Goal: Obtain resource: Download file/media

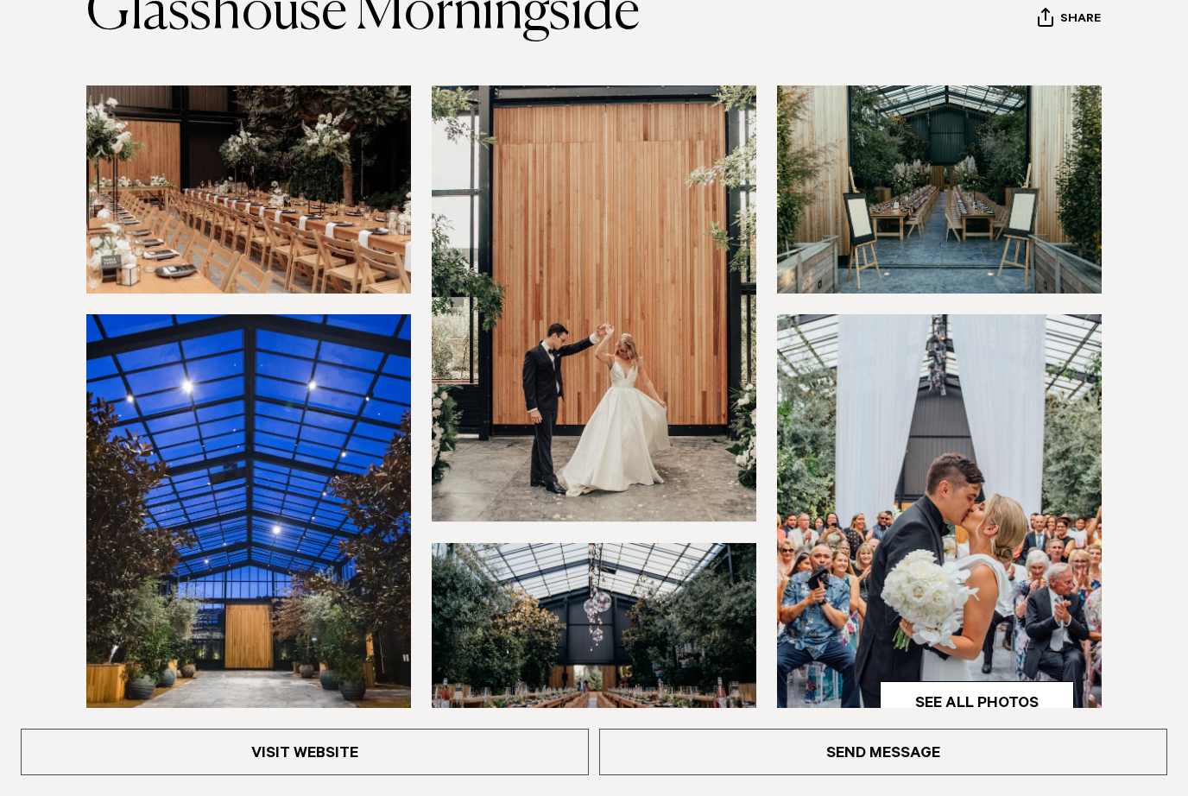
scroll to position [285, 0]
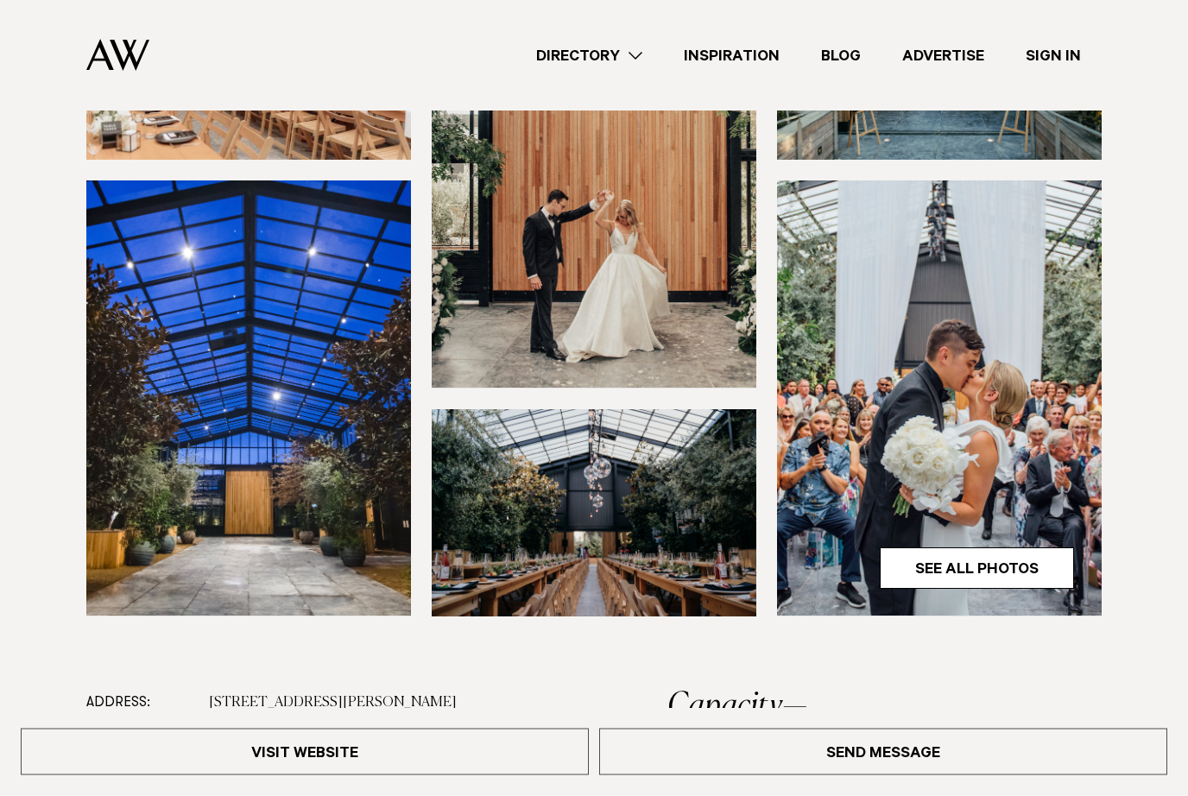
scroll to position [359, 0]
click at [1012, 572] on link "See All Photos" at bounding box center [977, 567] width 194 height 41
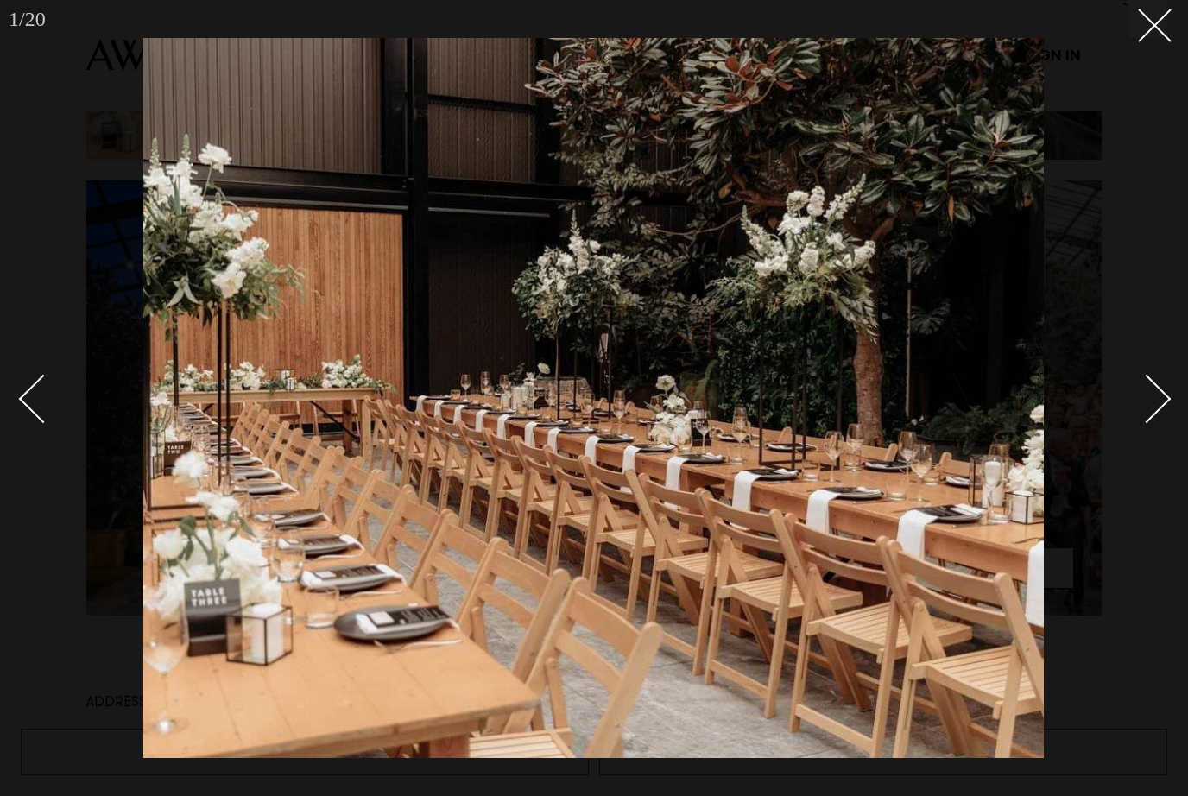
click at [1142, 434] on link at bounding box center [1137, 398] width 60 height 86
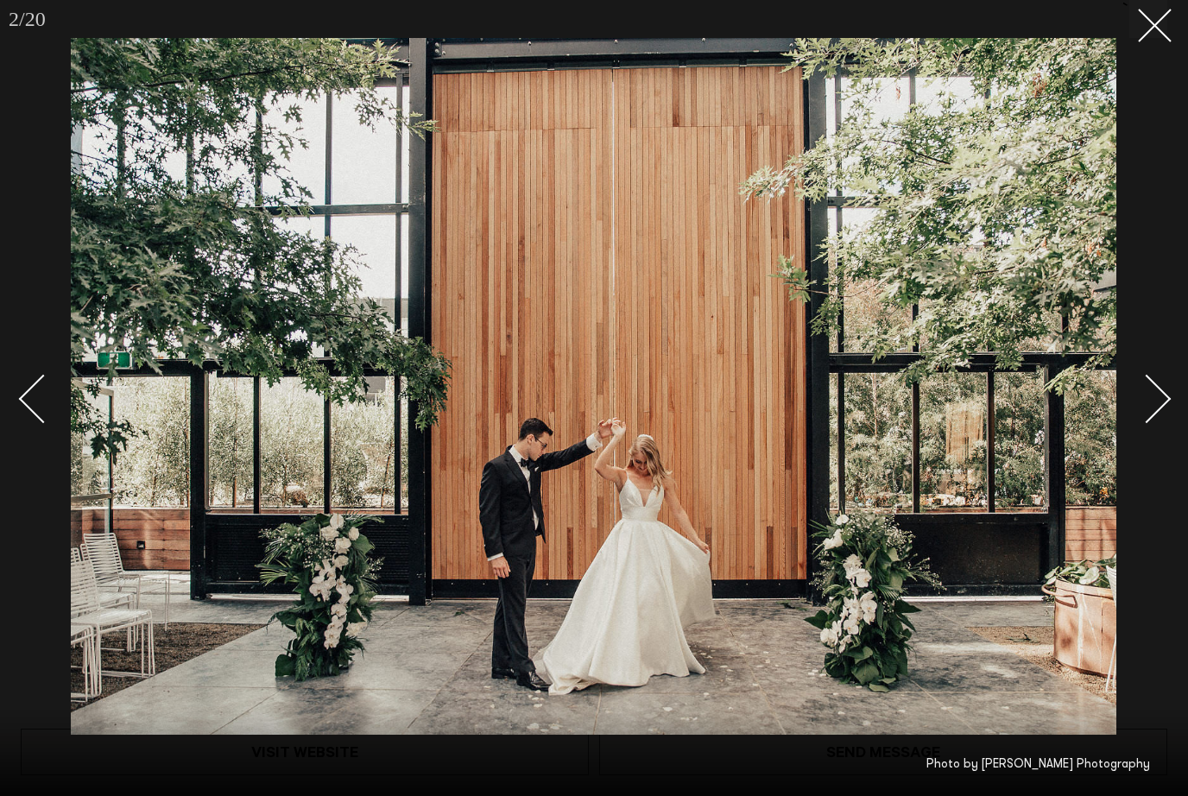
click at [1142, 434] on link at bounding box center [1137, 398] width 60 height 86
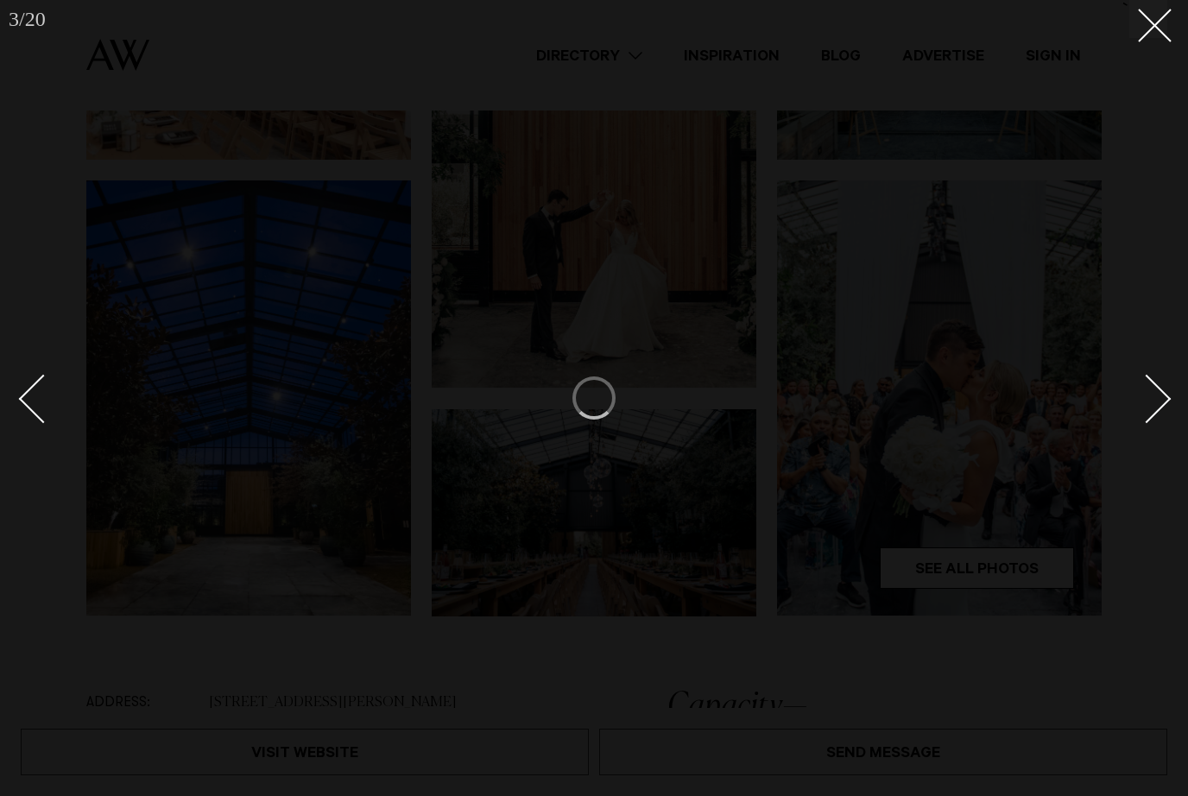
click at [22, 393] on link at bounding box center [51, 398] width 60 height 86
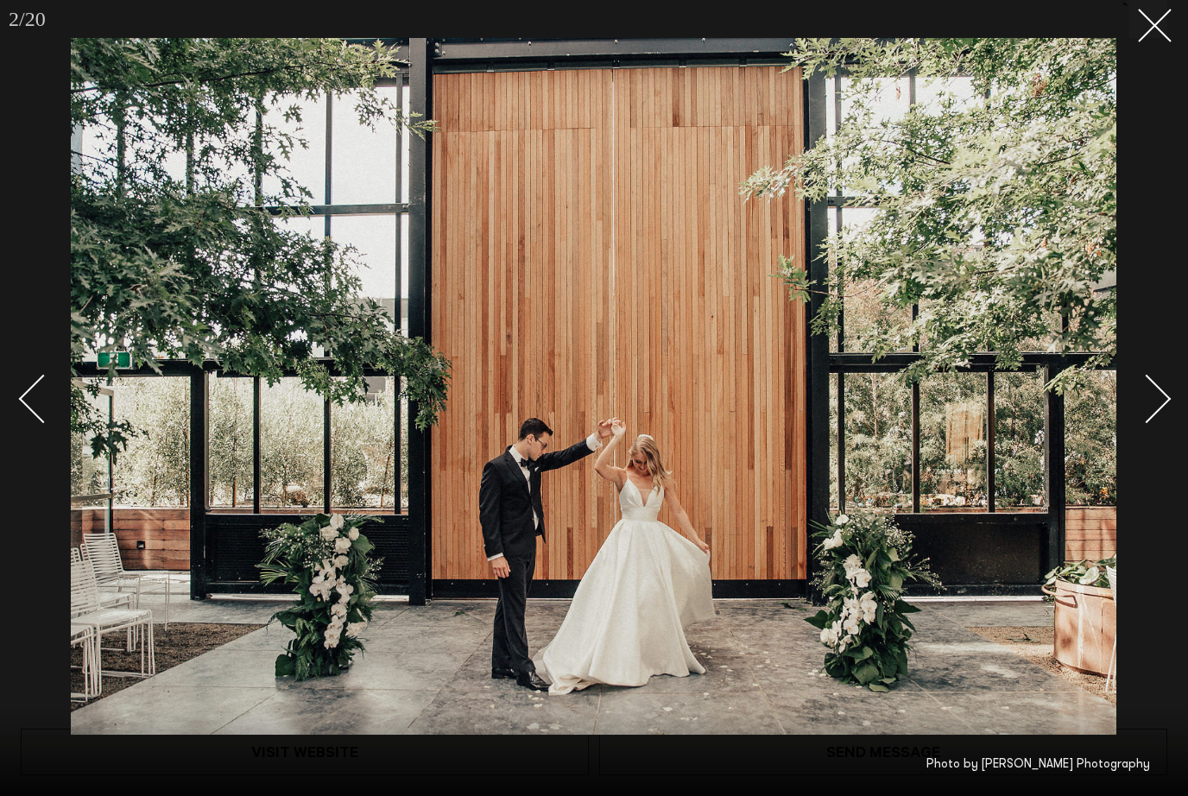
click at [1123, 441] on div at bounding box center [594, 398] width 1188 height 796
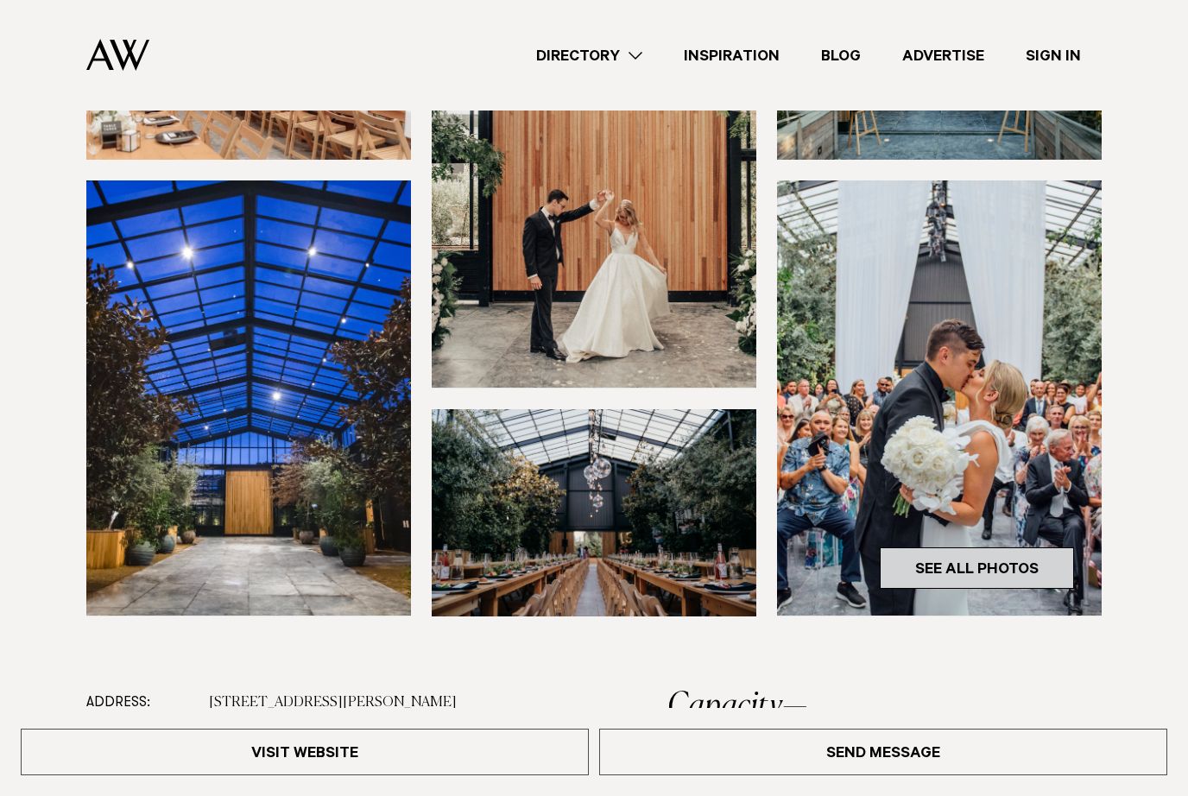
click at [1041, 561] on link "See All Photos" at bounding box center [977, 567] width 194 height 41
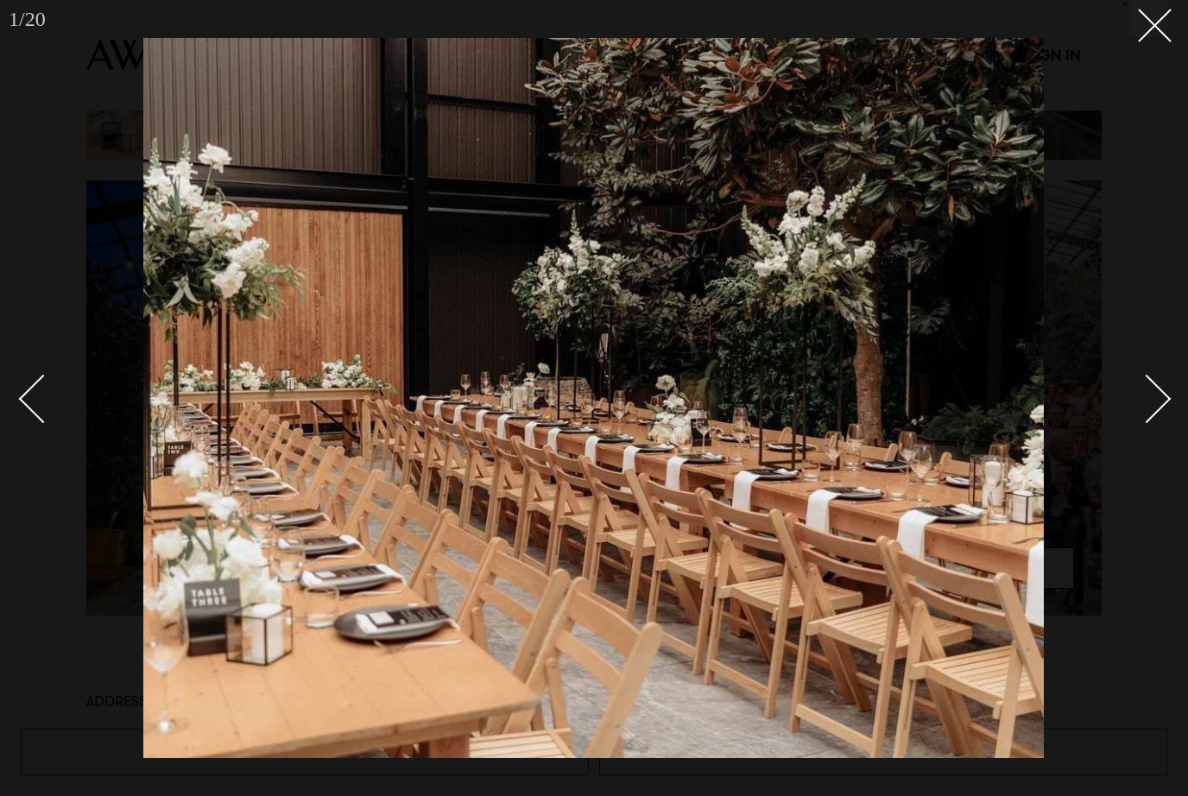
click at [1154, 421] on link at bounding box center [1137, 398] width 60 height 86
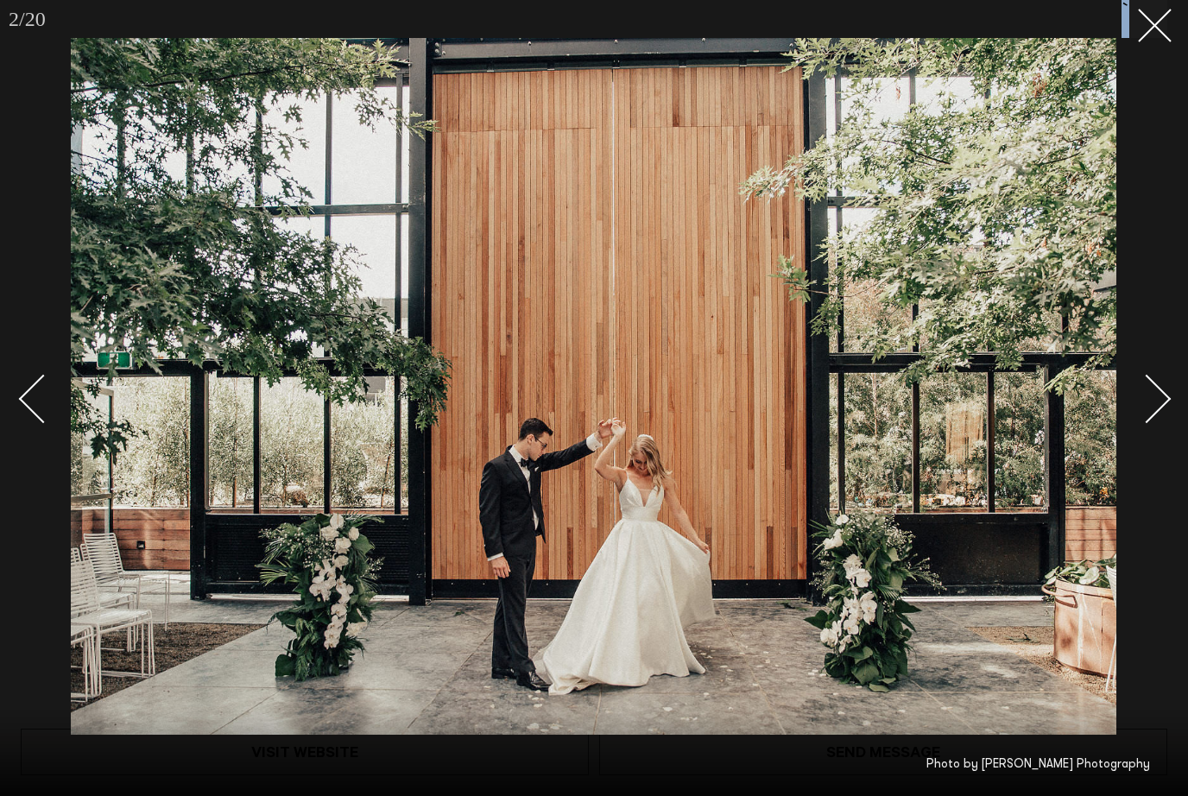
click at [1154, 421] on link at bounding box center [1137, 398] width 60 height 86
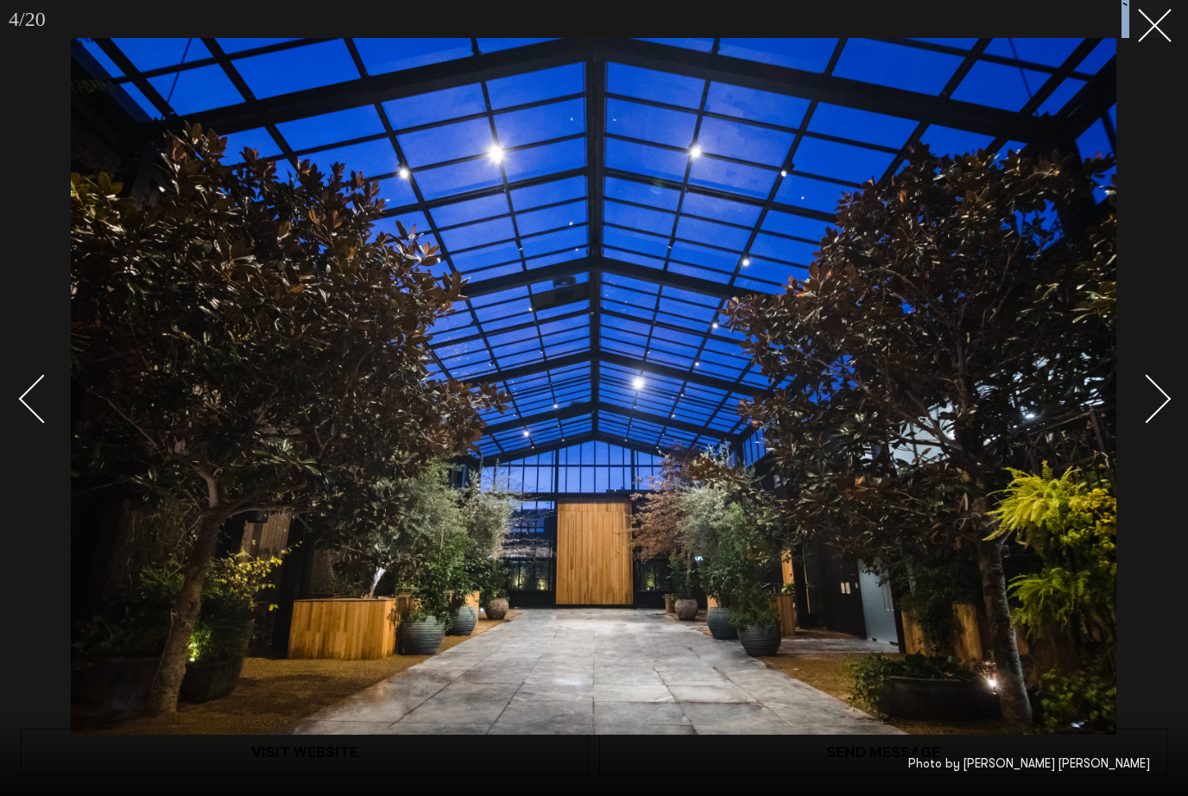
click at [1154, 421] on link at bounding box center [1137, 398] width 60 height 86
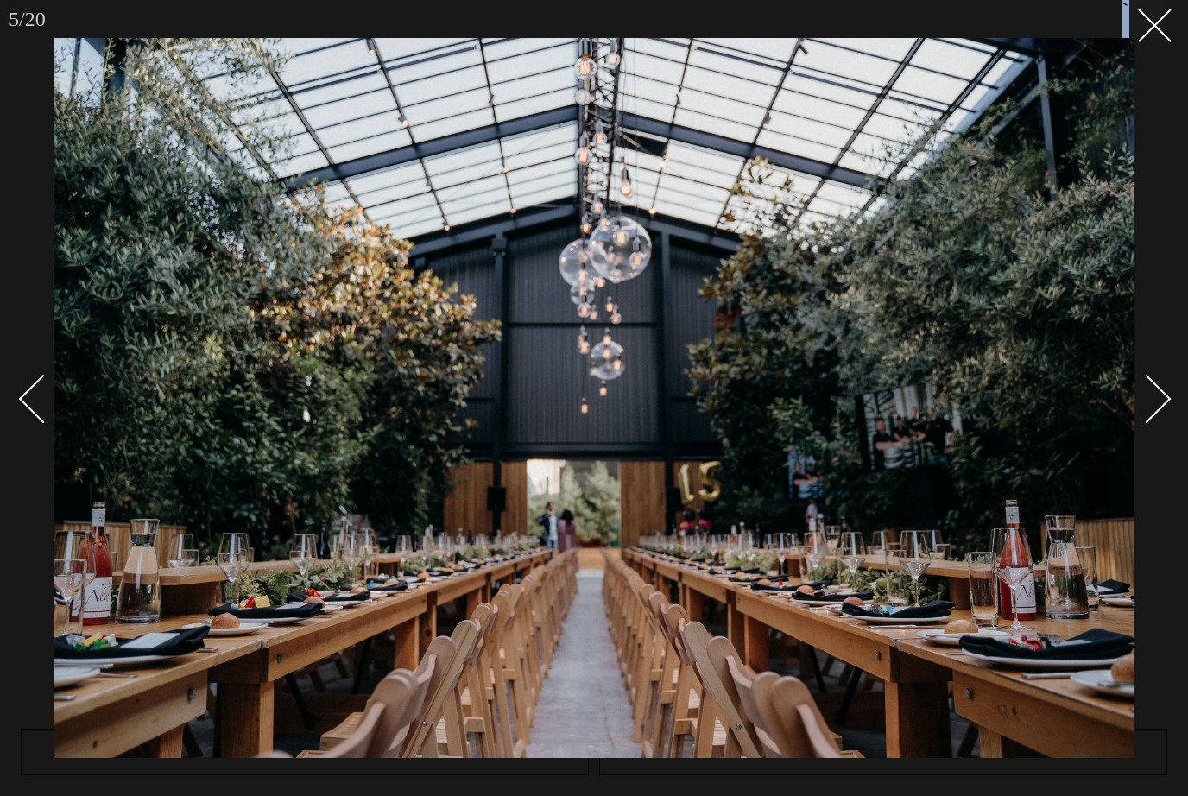
click at [1154, 421] on link at bounding box center [1137, 398] width 60 height 86
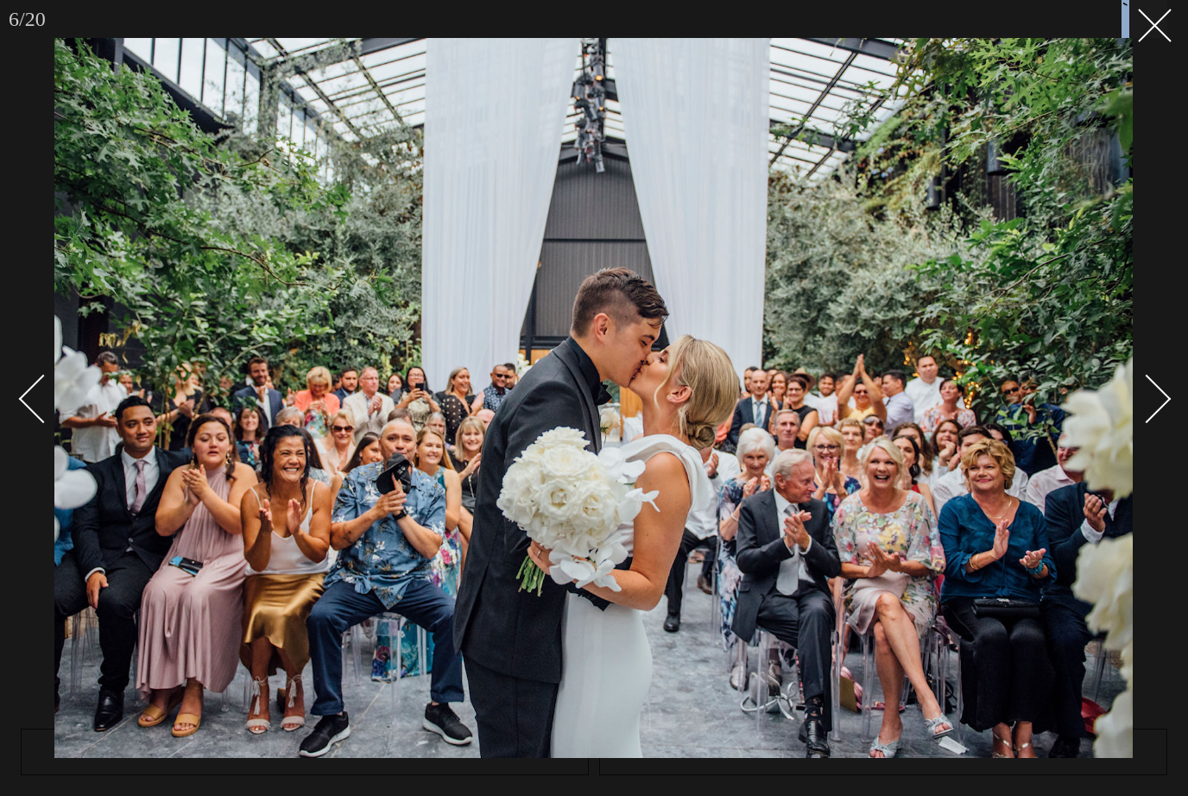
click at [1154, 421] on link at bounding box center [1137, 398] width 60 height 86
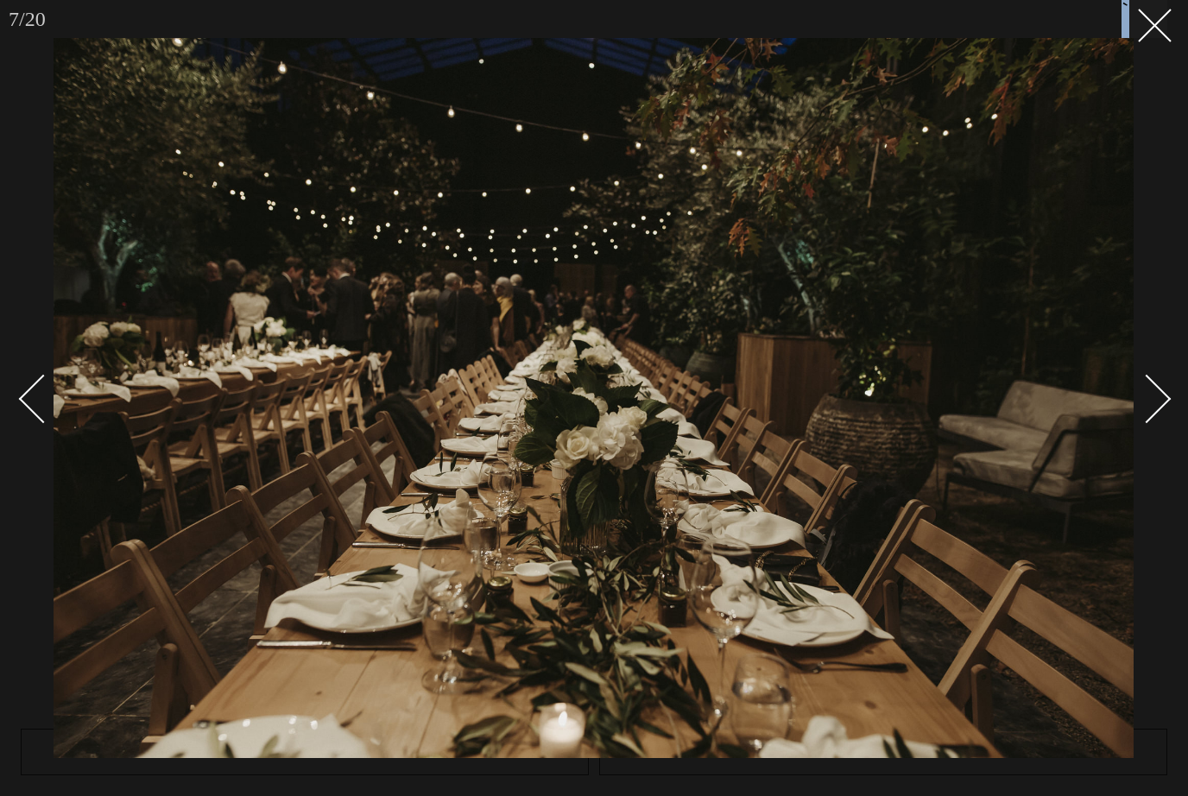
click at [1154, 421] on link at bounding box center [1137, 398] width 60 height 86
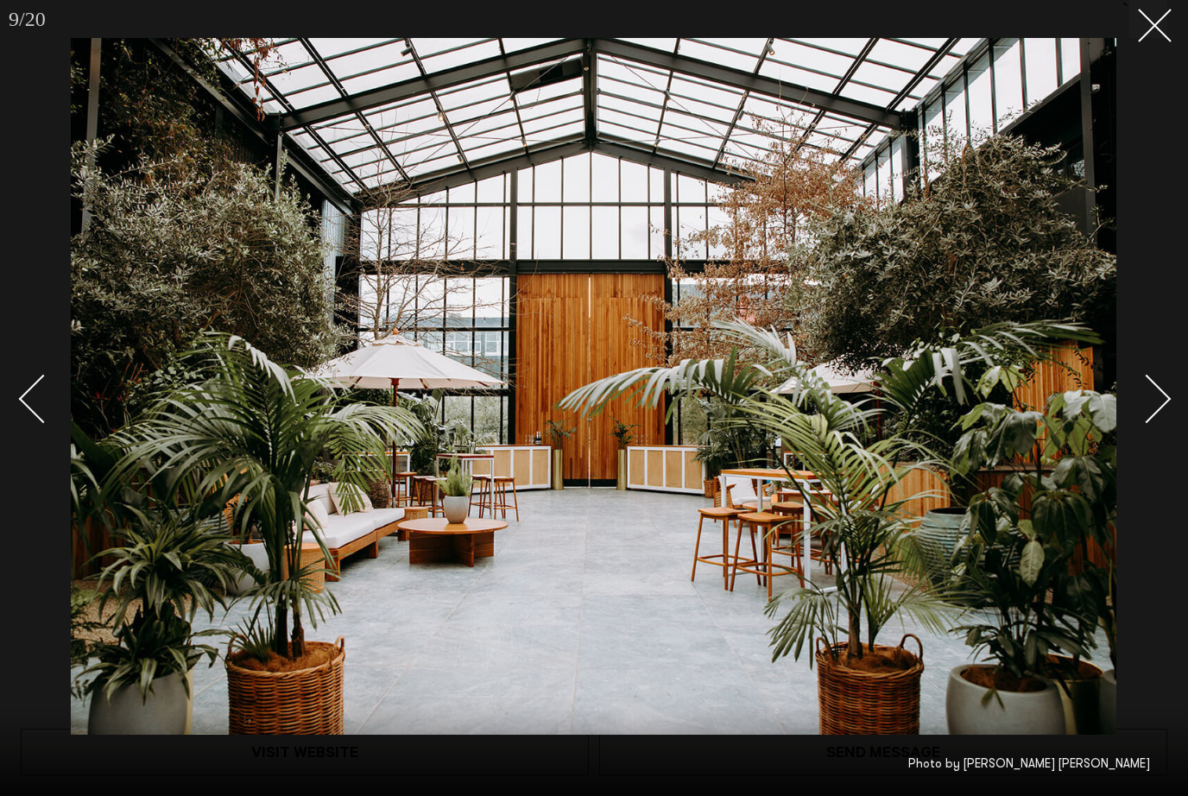
click at [1154, 421] on link at bounding box center [1137, 398] width 60 height 86
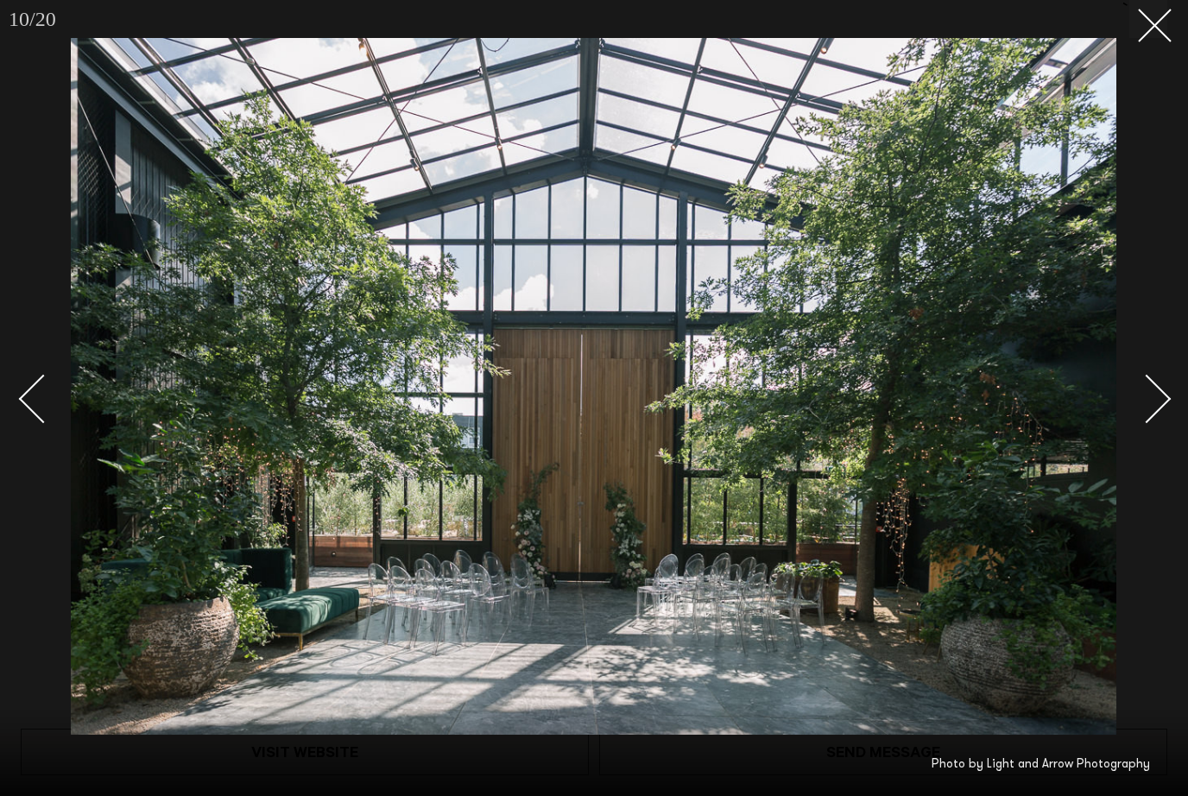
click at [1154, 421] on link at bounding box center [1137, 398] width 60 height 86
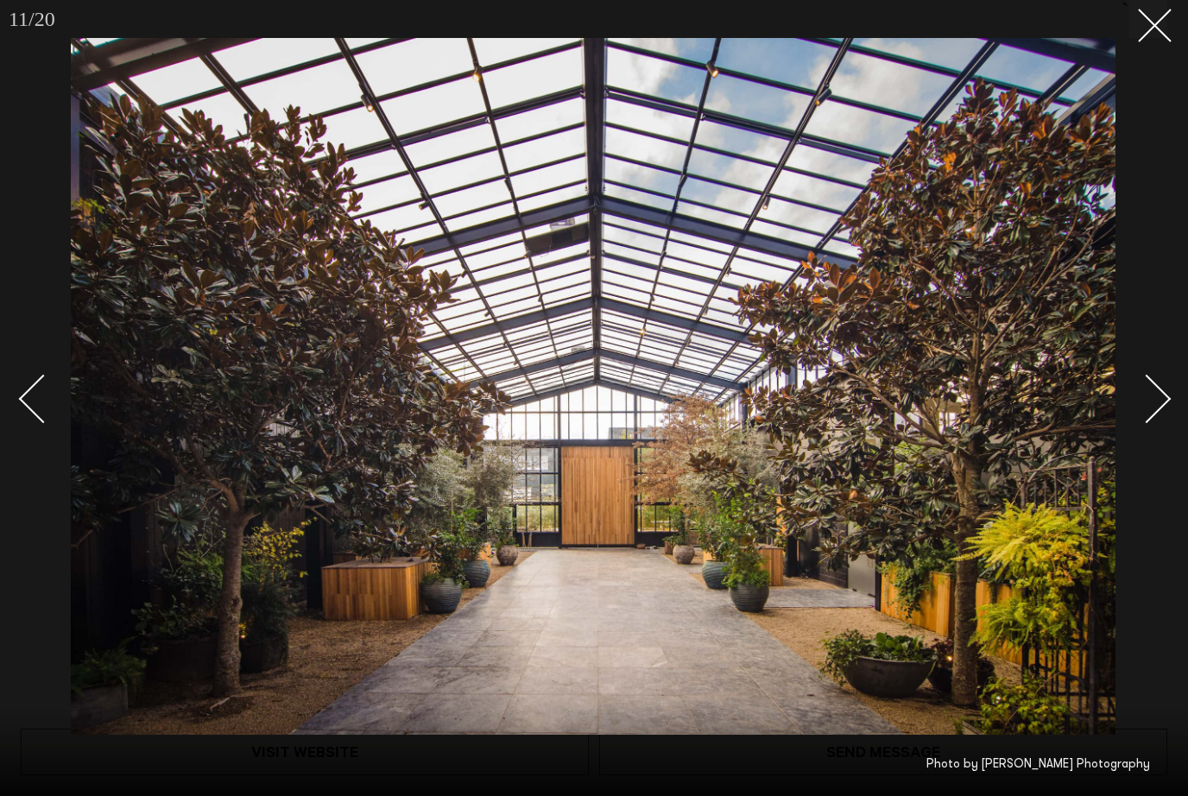
click at [1154, 421] on link at bounding box center [1137, 398] width 60 height 86
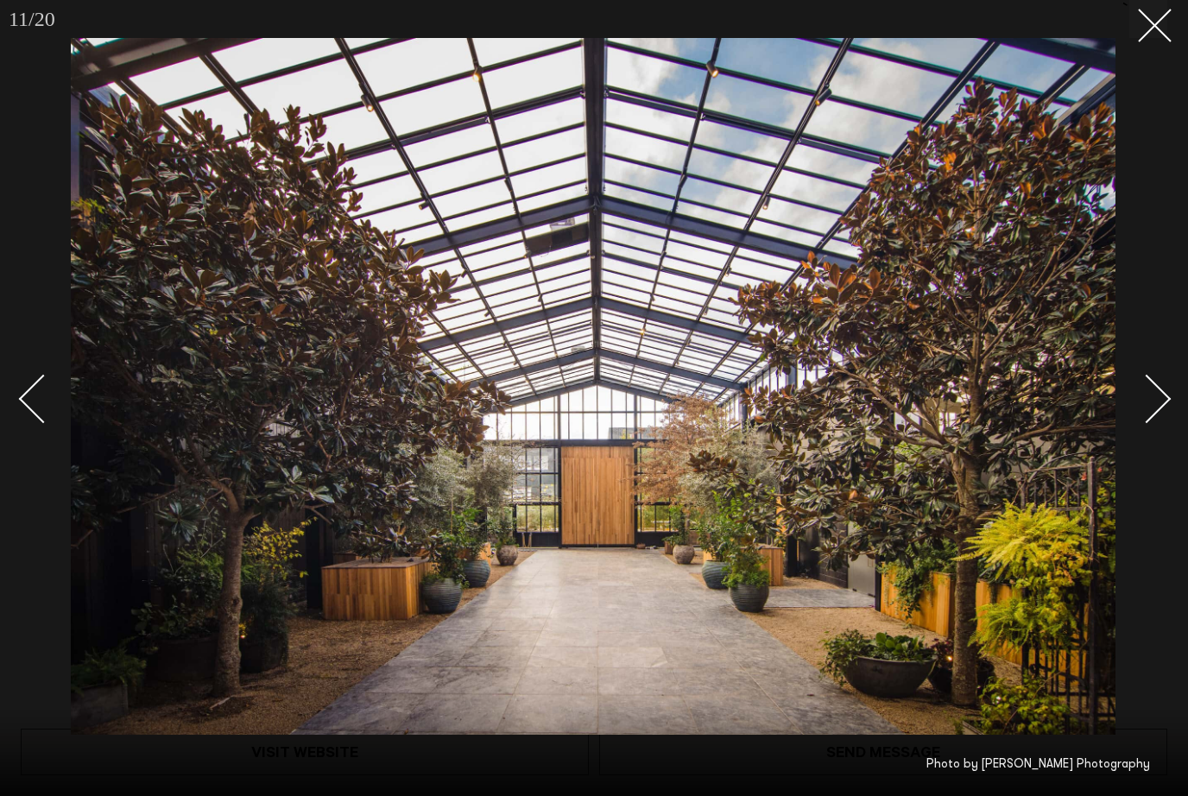
click at [1154, 421] on link at bounding box center [1137, 398] width 60 height 86
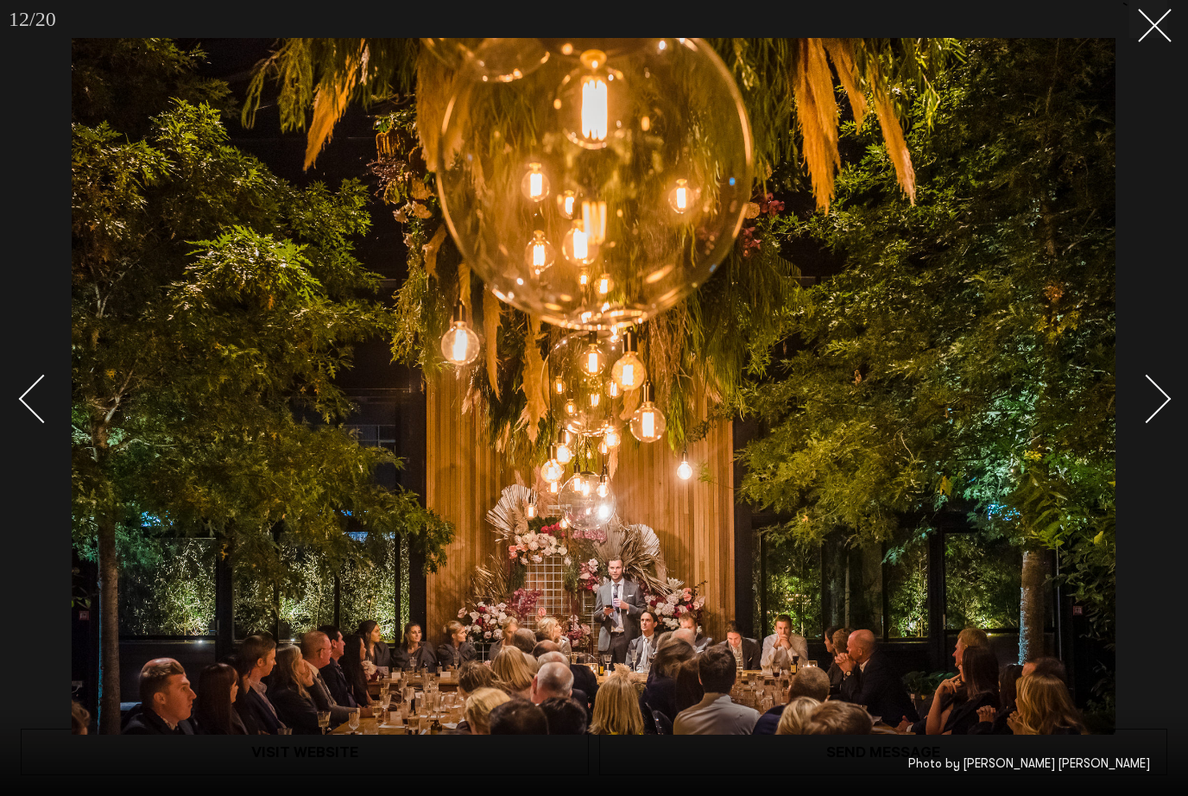
click at [1154, 421] on link at bounding box center [1137, 398] width 60 height 86
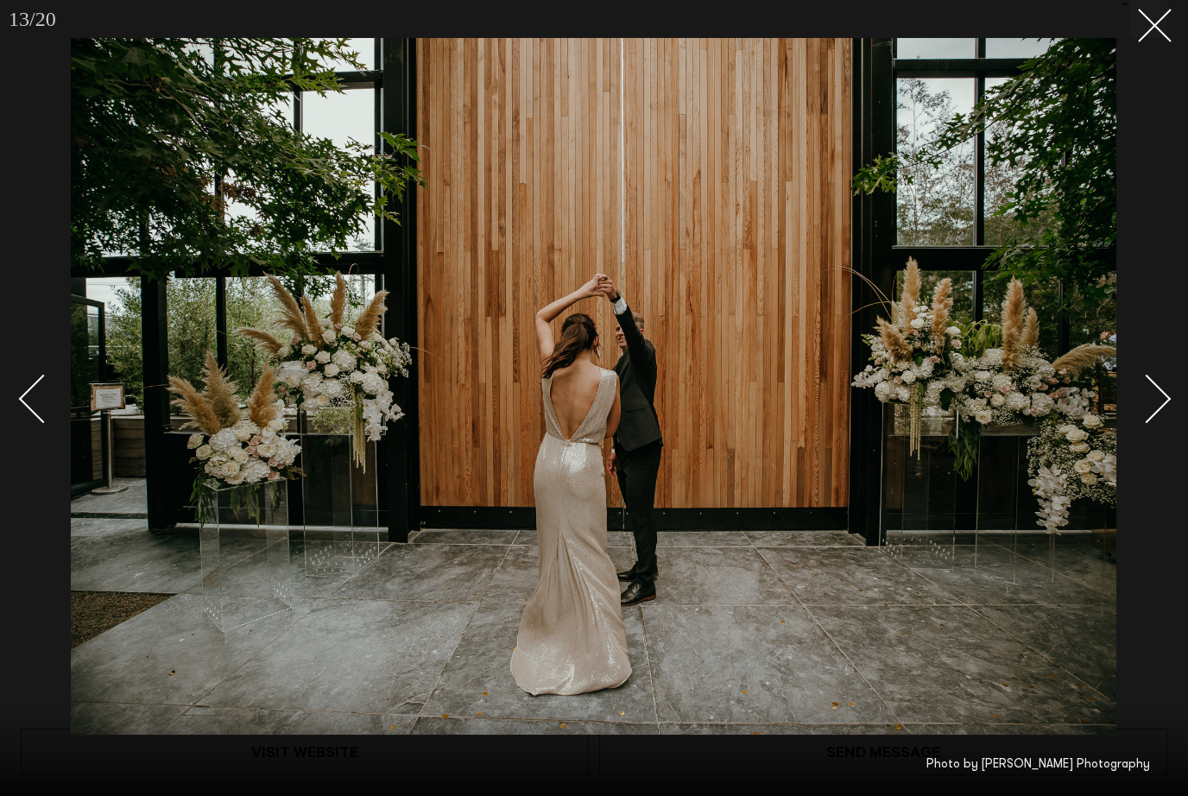
click at [1154, 421] on link at bounding box center [1137, 398] width 60 height 86
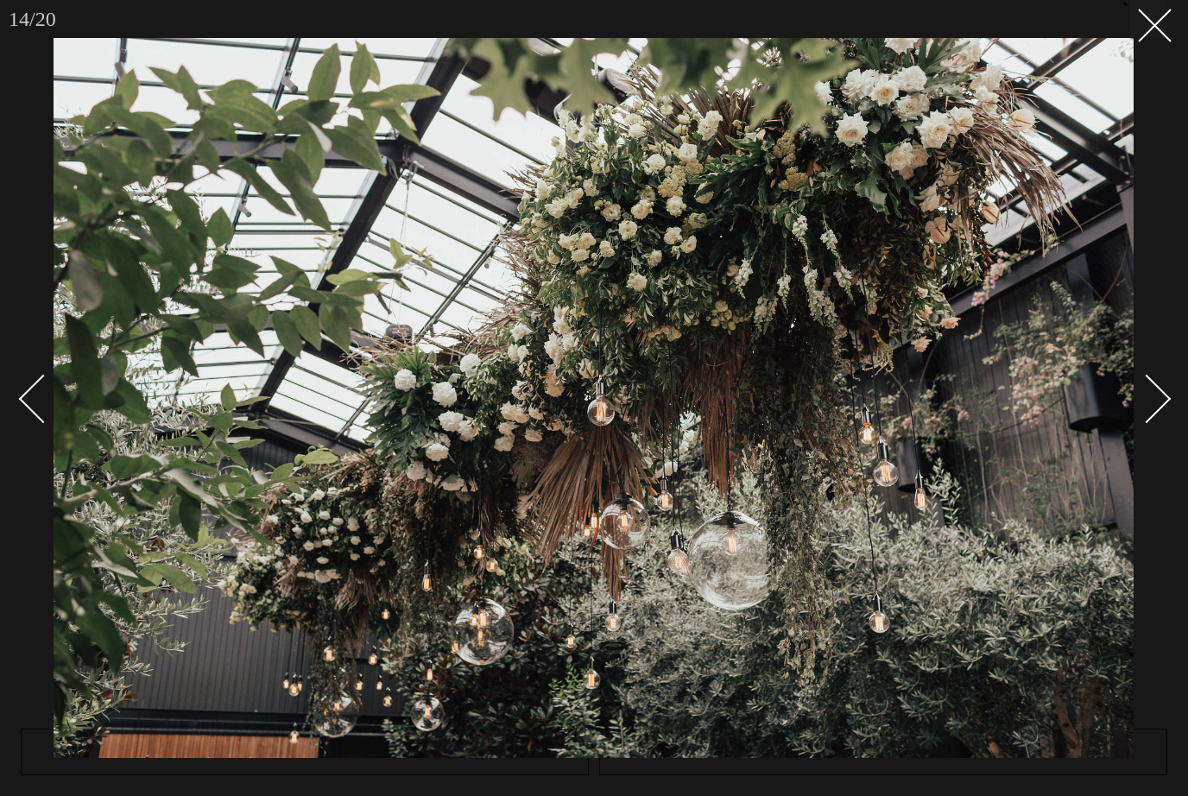
click at [1154, 421] on link at bounding box center [1137, 398] width 60 height 86
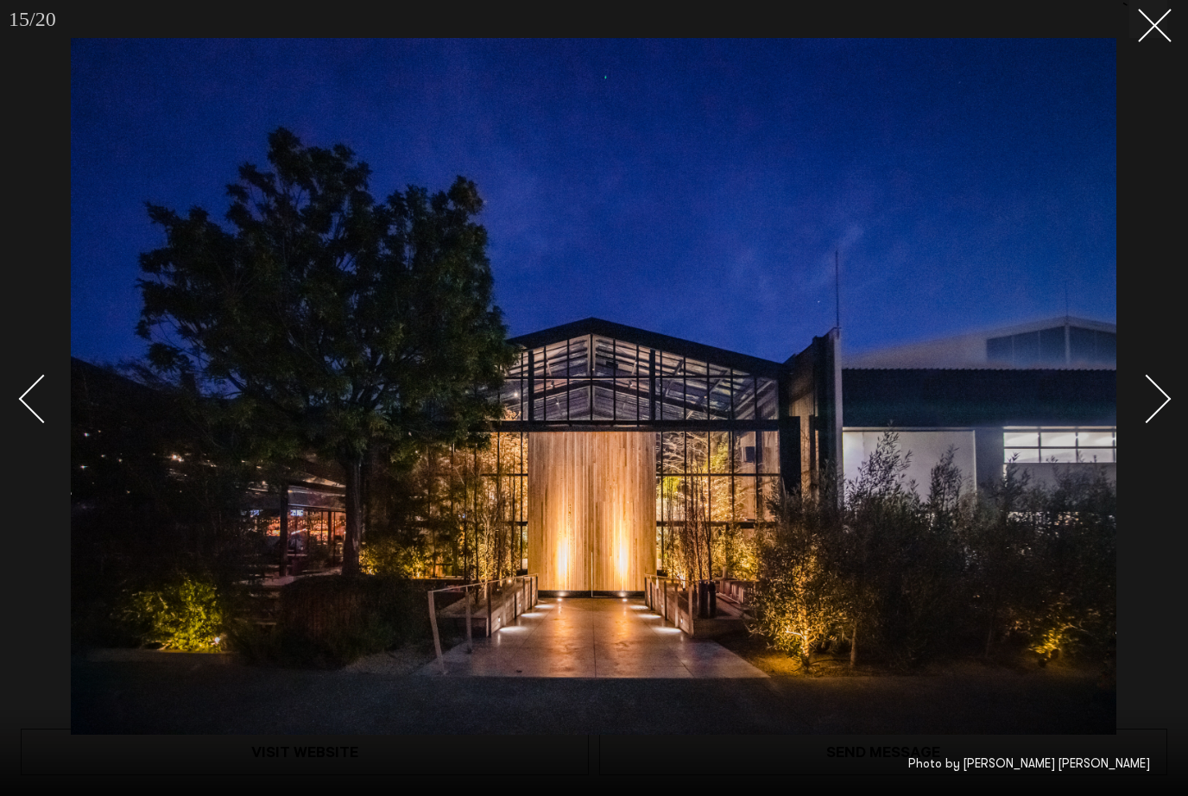
click at [1152, 421] on link at bounding box center [1137, 398] width 60 height 86
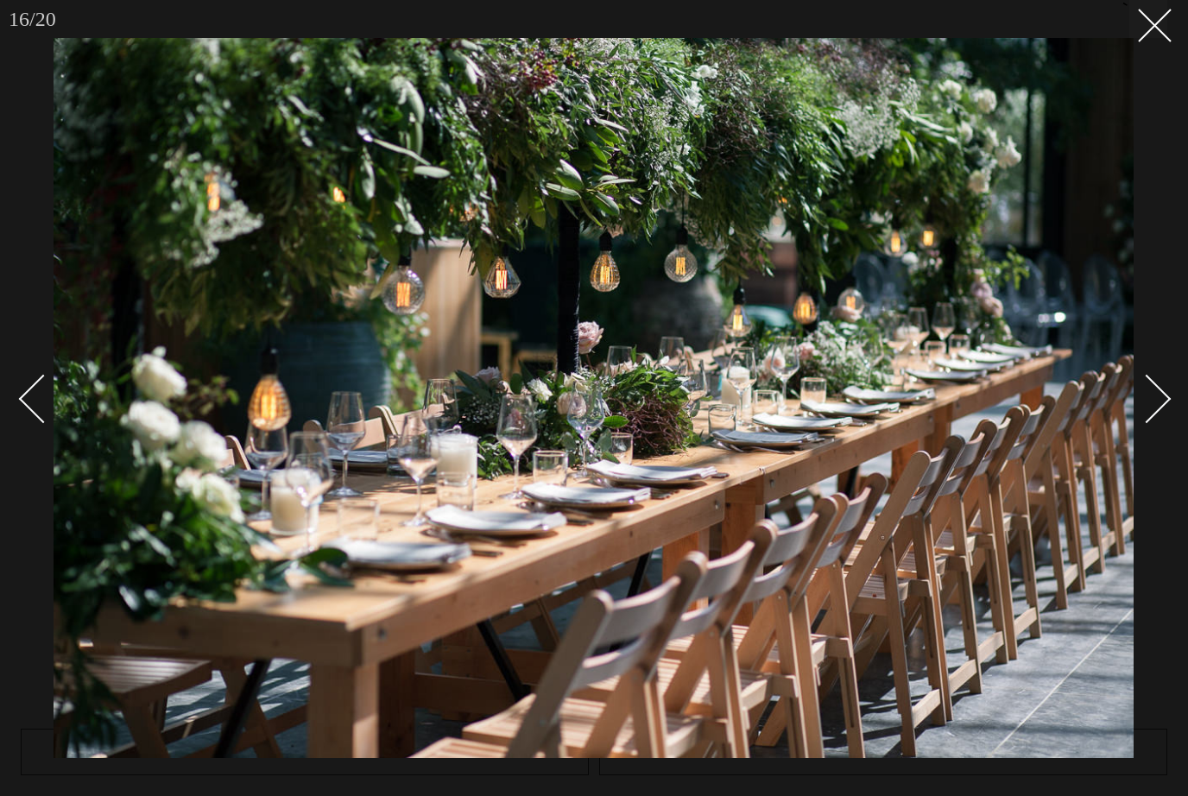
click at [1152, 421] on link at bounding box center [1137, 398] width 60 height 86
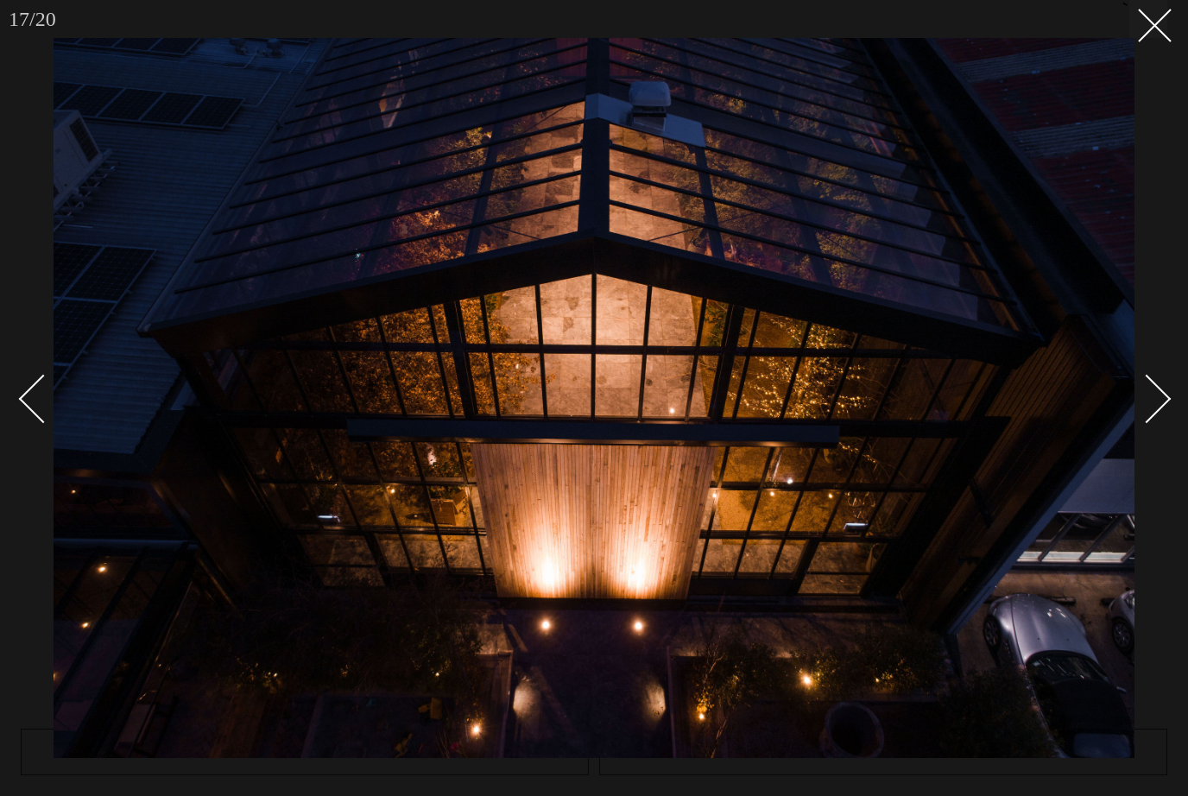
click at [1149, 397] on div "Next slide" at bounding box center [1147, 399] width 49 height 49
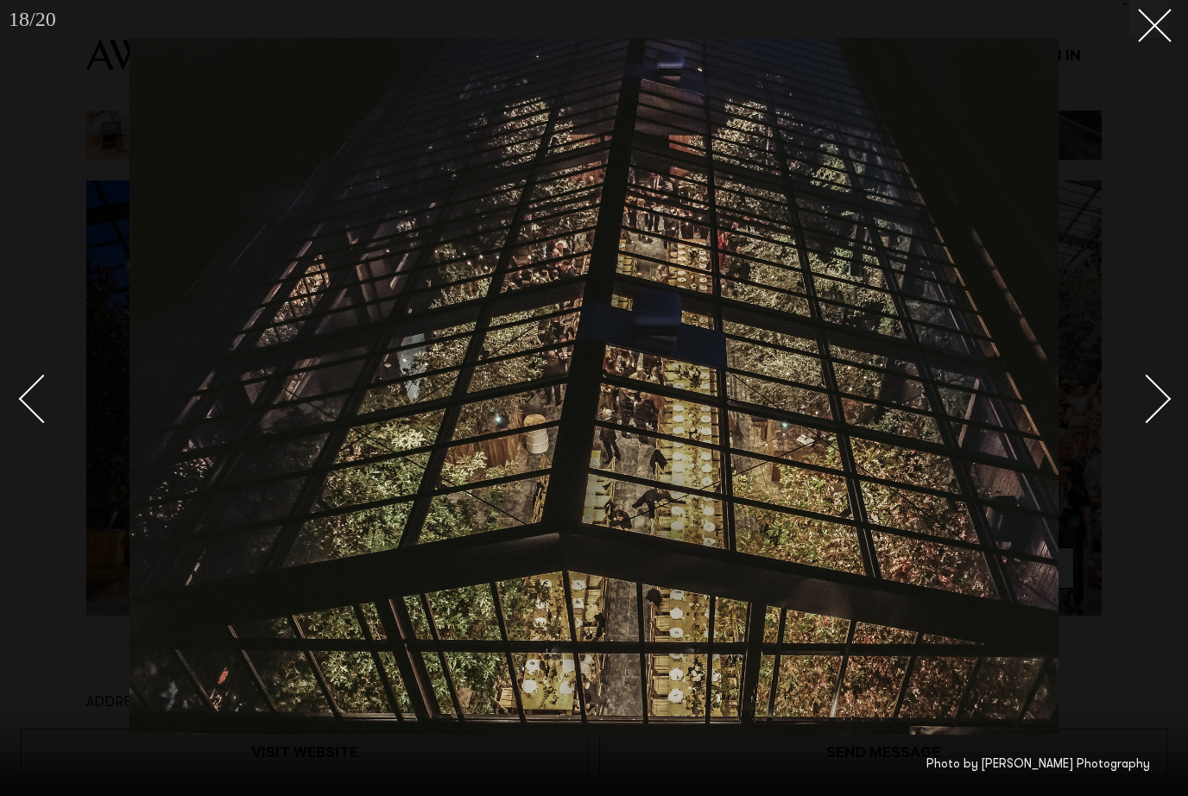
click at [1139, 402] on div "Next slide" at bounding box center [1147, 399] width 49 height 49
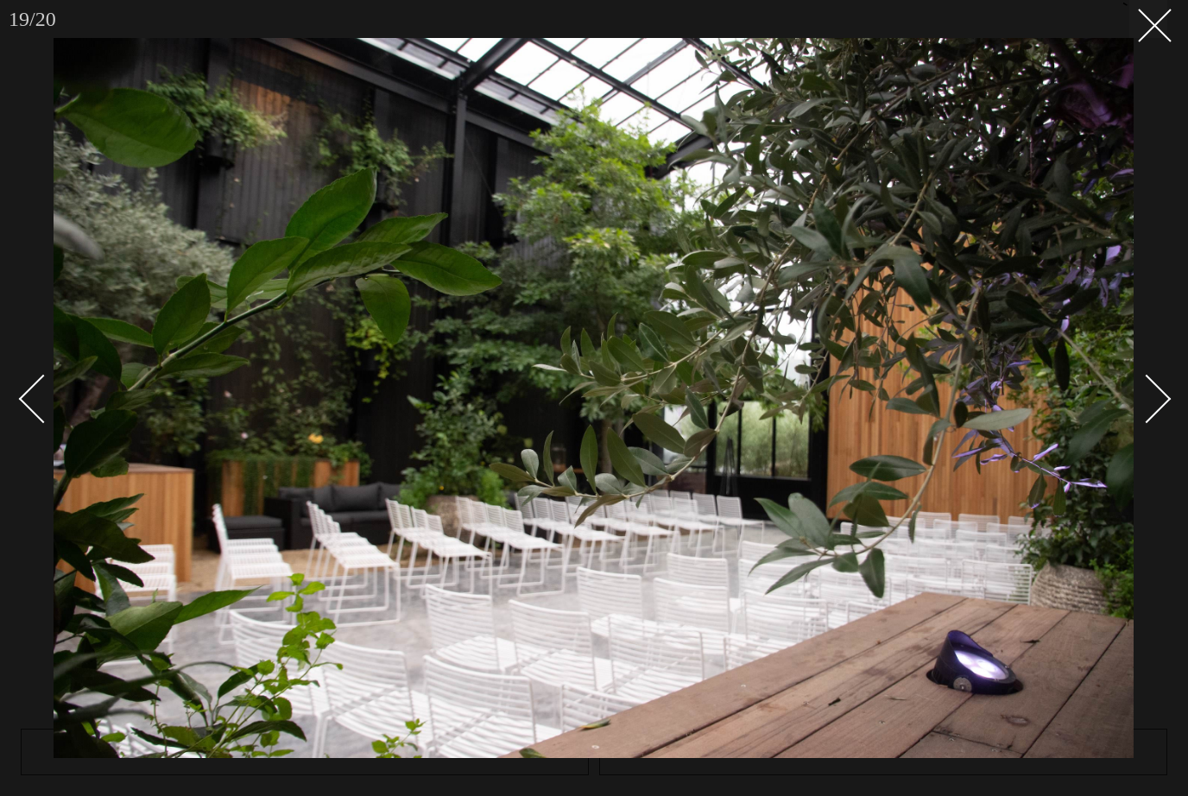
click at [1139, 402] on div "Next slide" at bounding box center [1147, 399] width 49 height 49
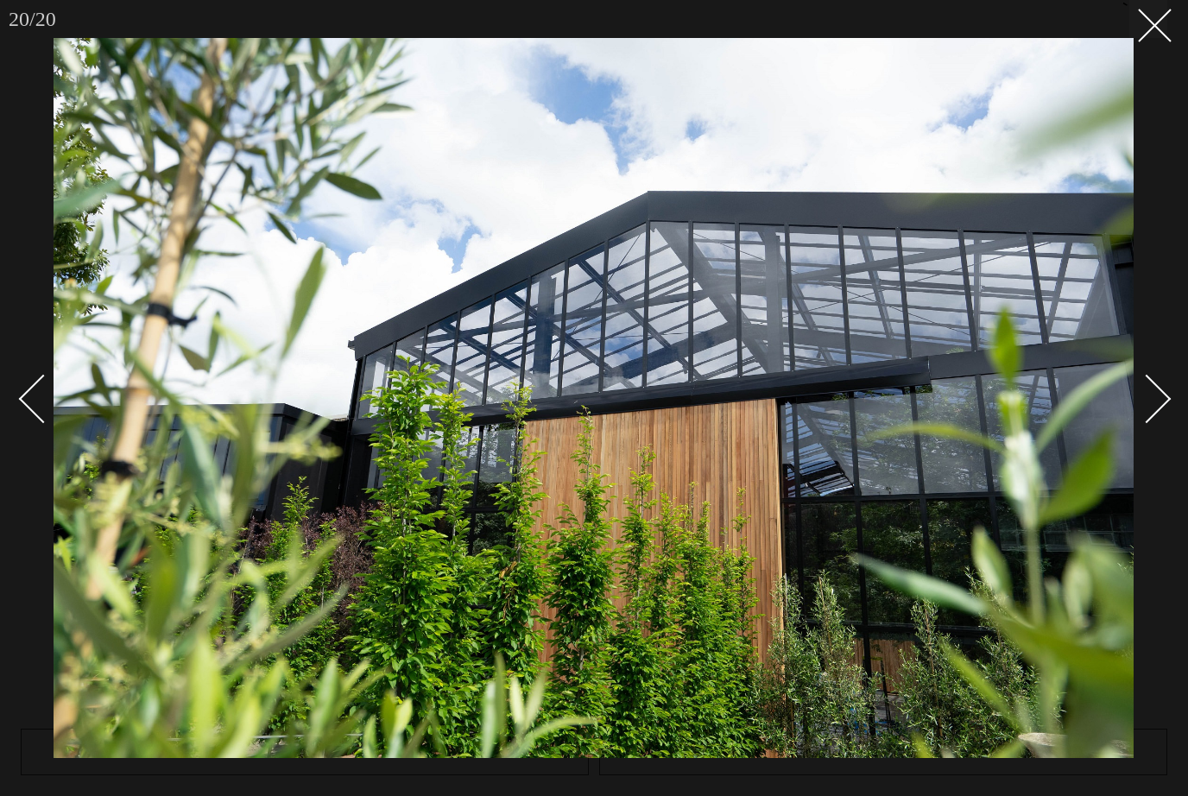
click at [1139, 402] on div "Next slide" at bounding box center [1147, 399] width 49 height 49
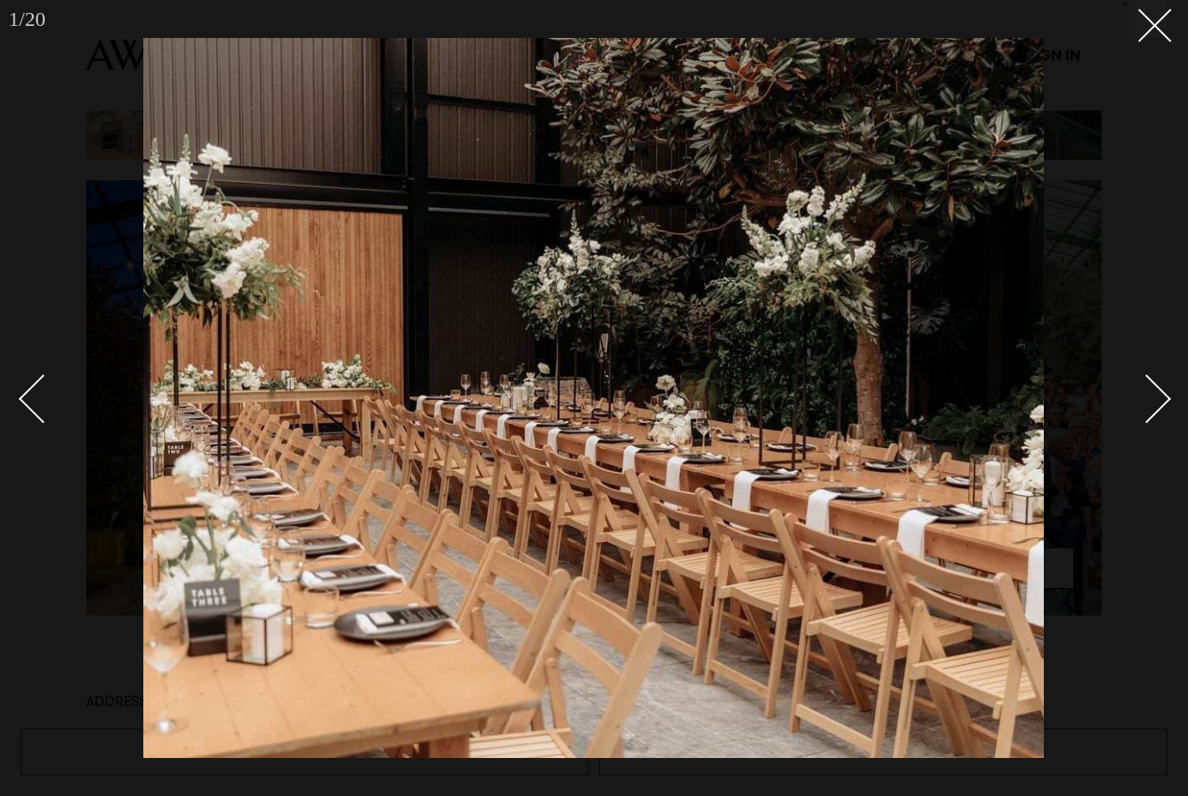
click at [1139, 402] on div "Next slide" at bounding box center [1147, 399] width 49 height 49
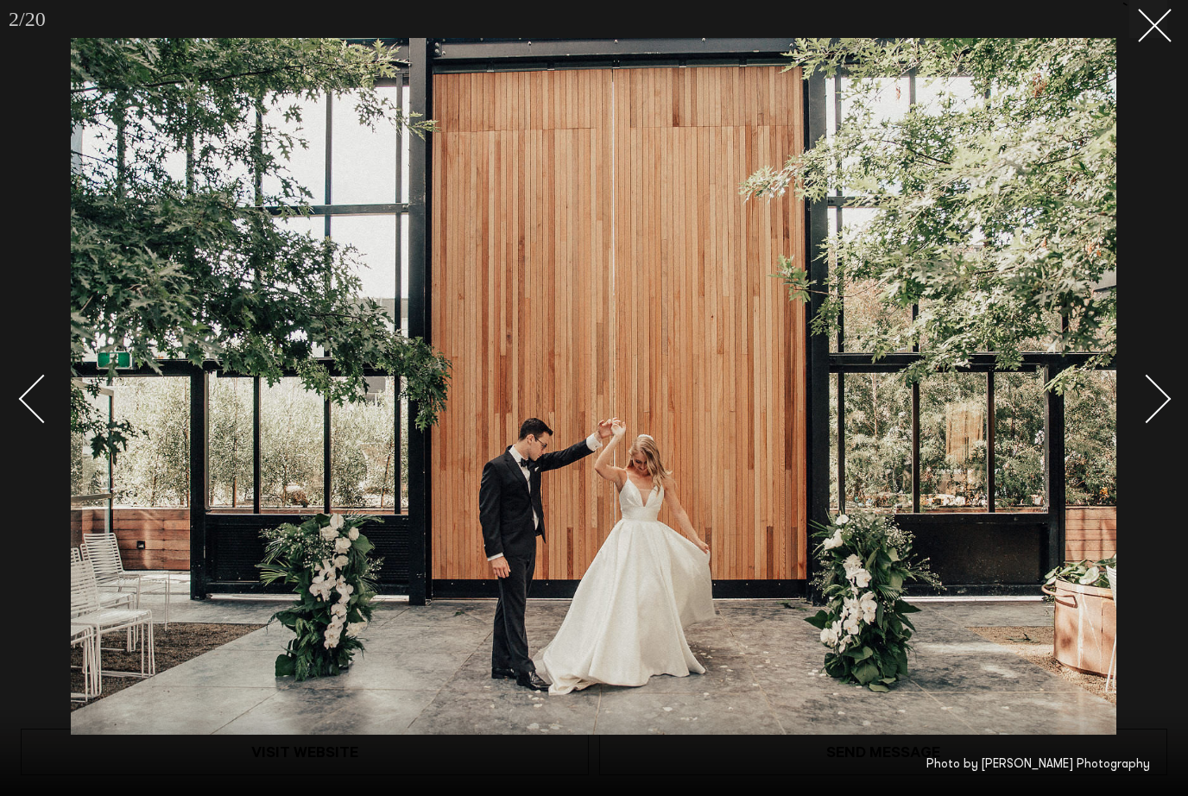
click at [1139, 402] on div "Next slide" at bounding box center [1147, 399] width 49 height 49
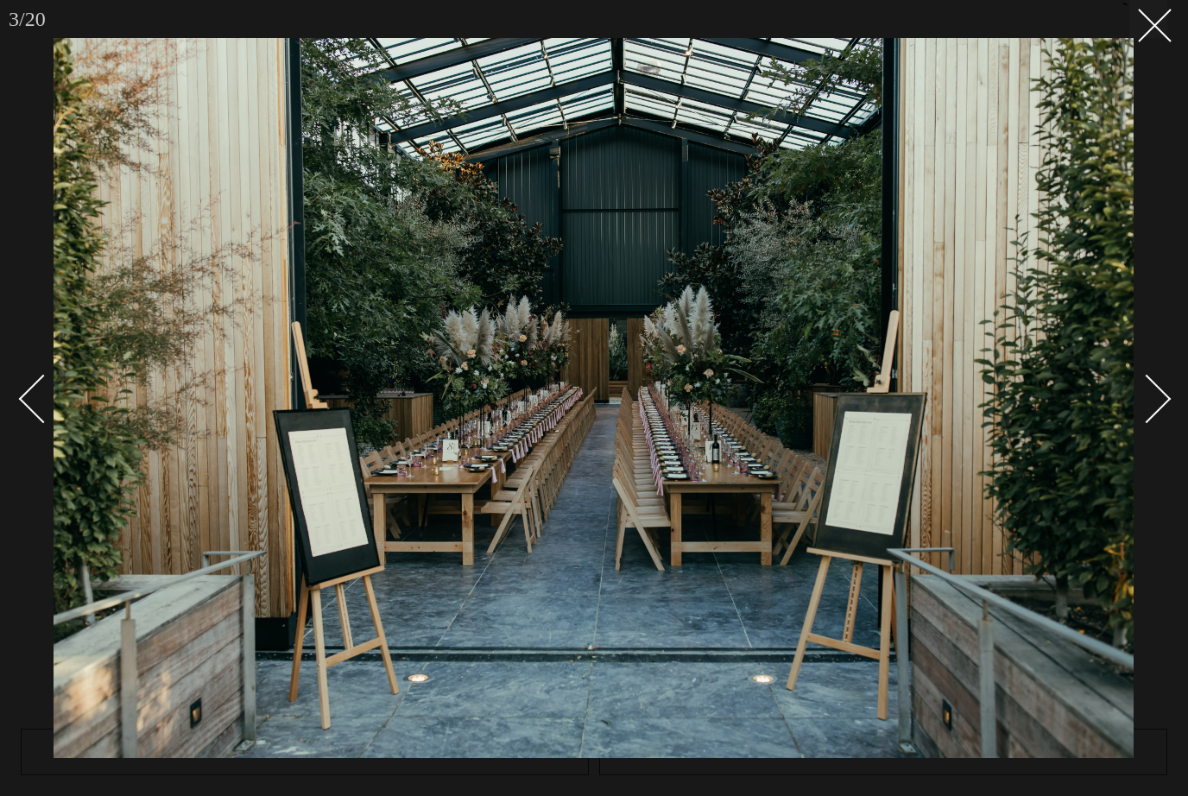
click at [1154, 48] on div at bounding box center [594, 398] width 1188 height 796
click at [1139, 22] on icon at bounding box center [1148, 19] width 21 height 21
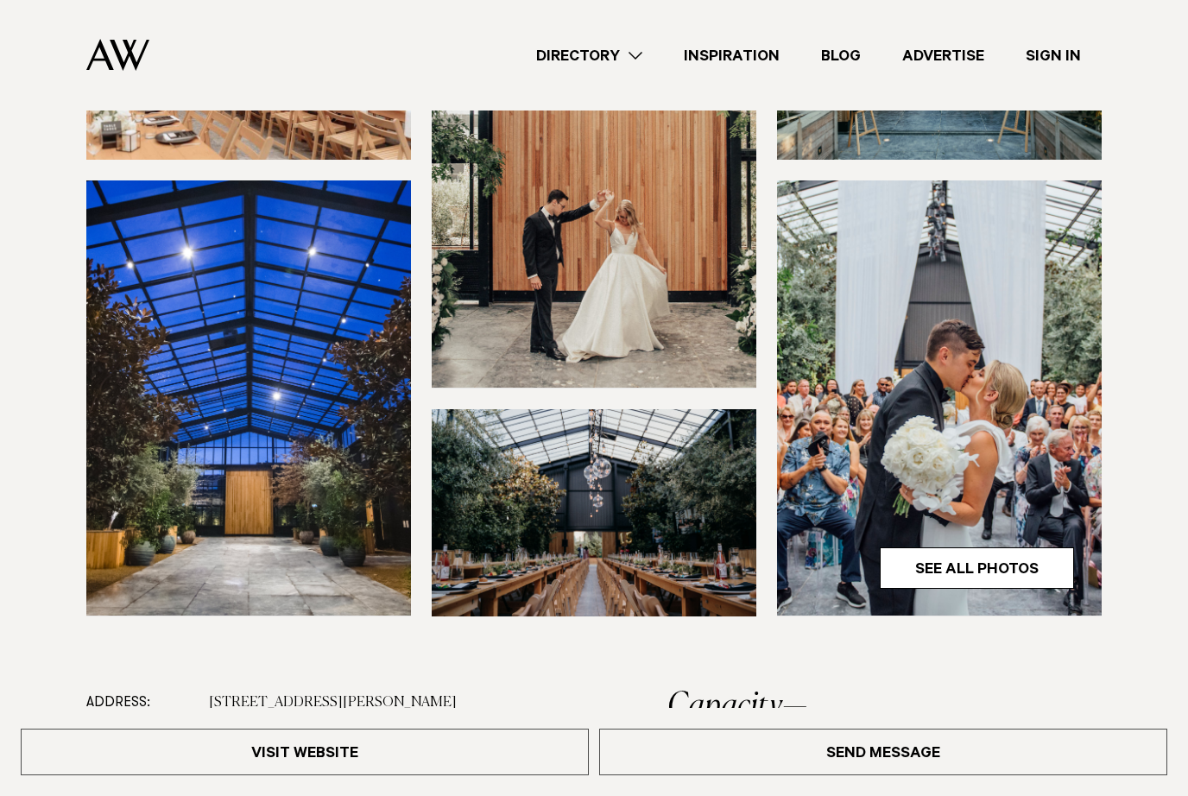
drag, startPoint x: 1104, startPoint y: 8, endPoint x: -1, endPoint y: -360, distance: 1164.1
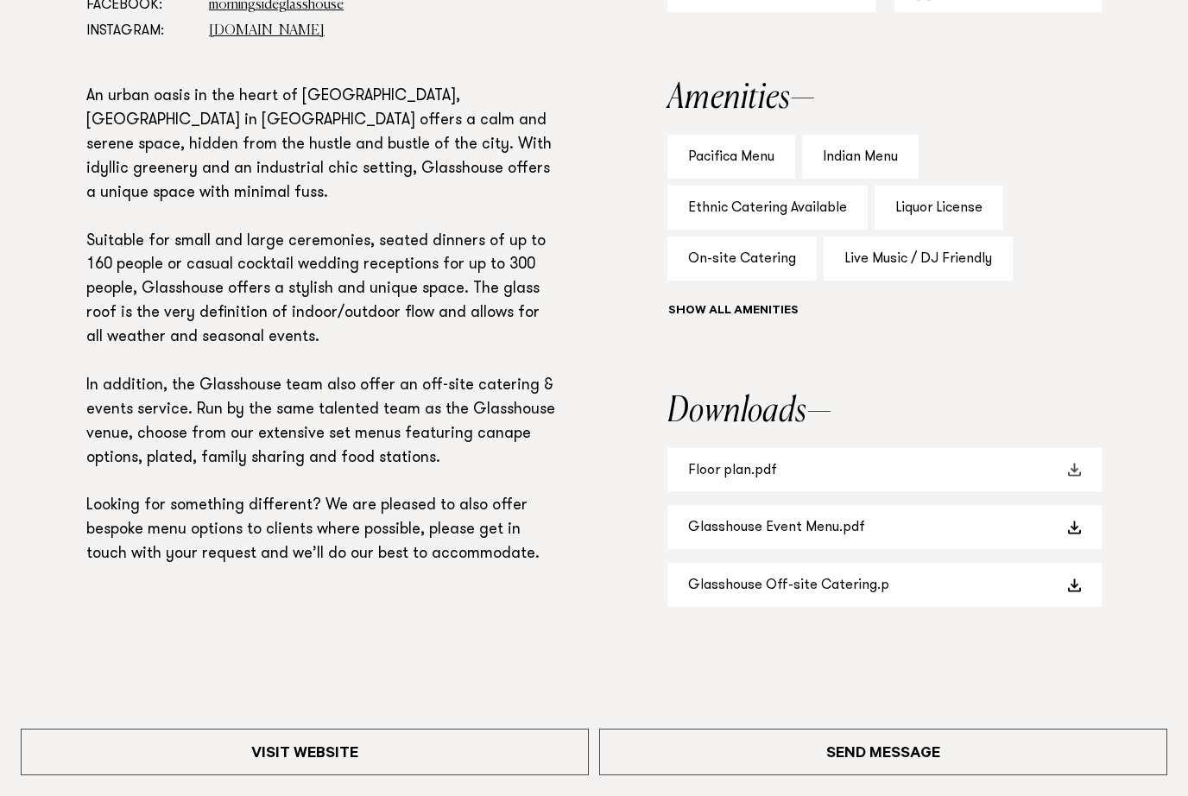
scroll to position [1190, 0]
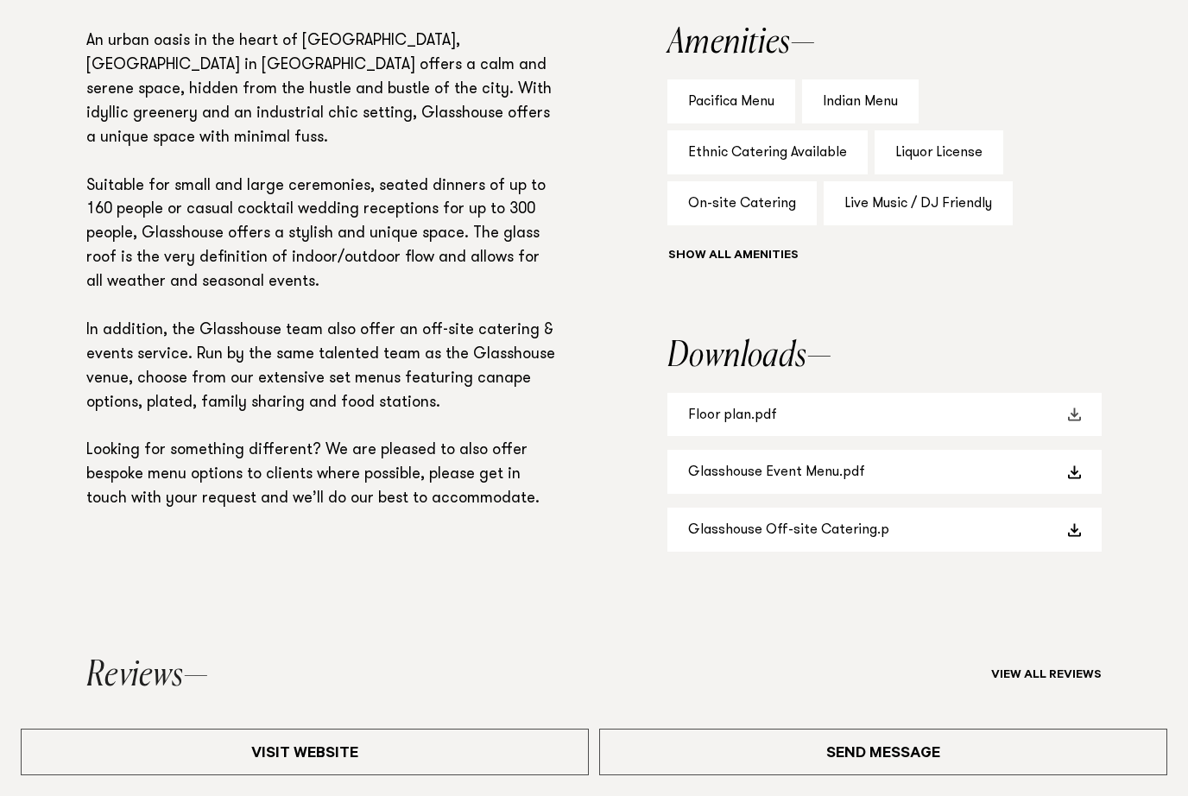
click at [767, 416] on link "Floor plan.pdf" at bounding box center [884, 415] width 434 height 44
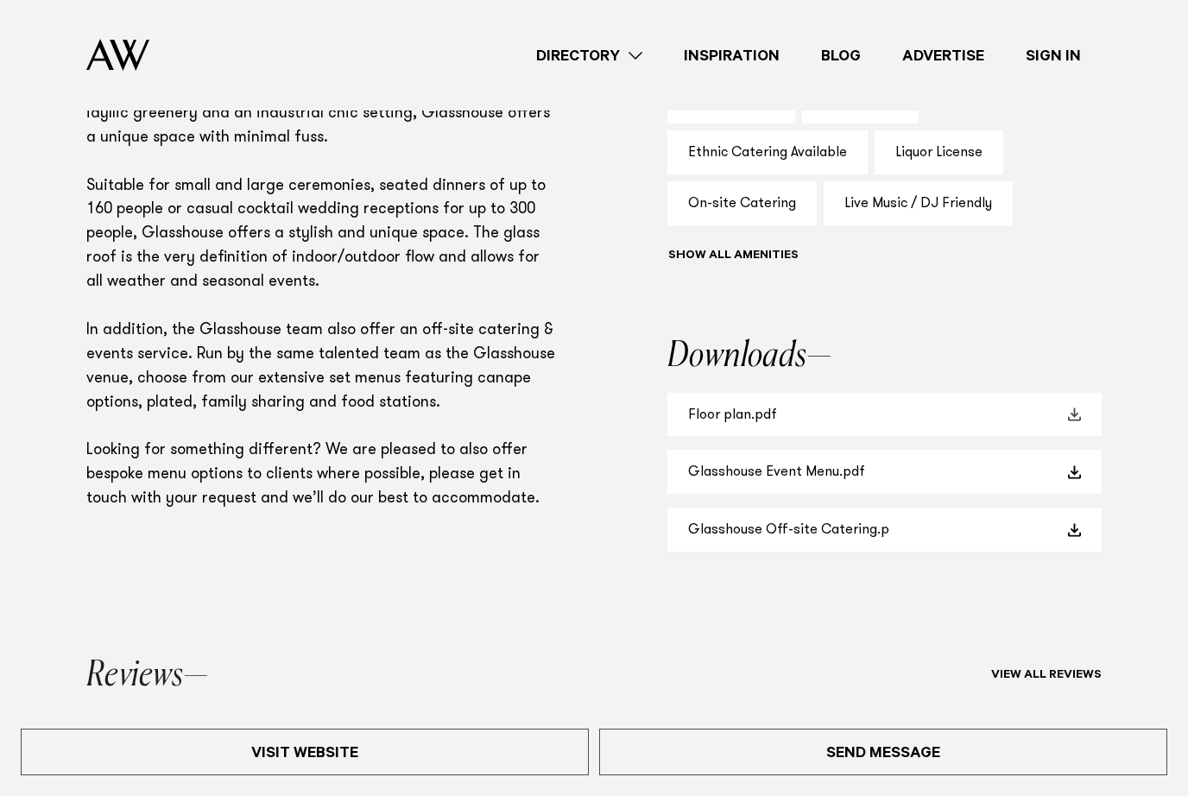
scroll to position [1247, 0]
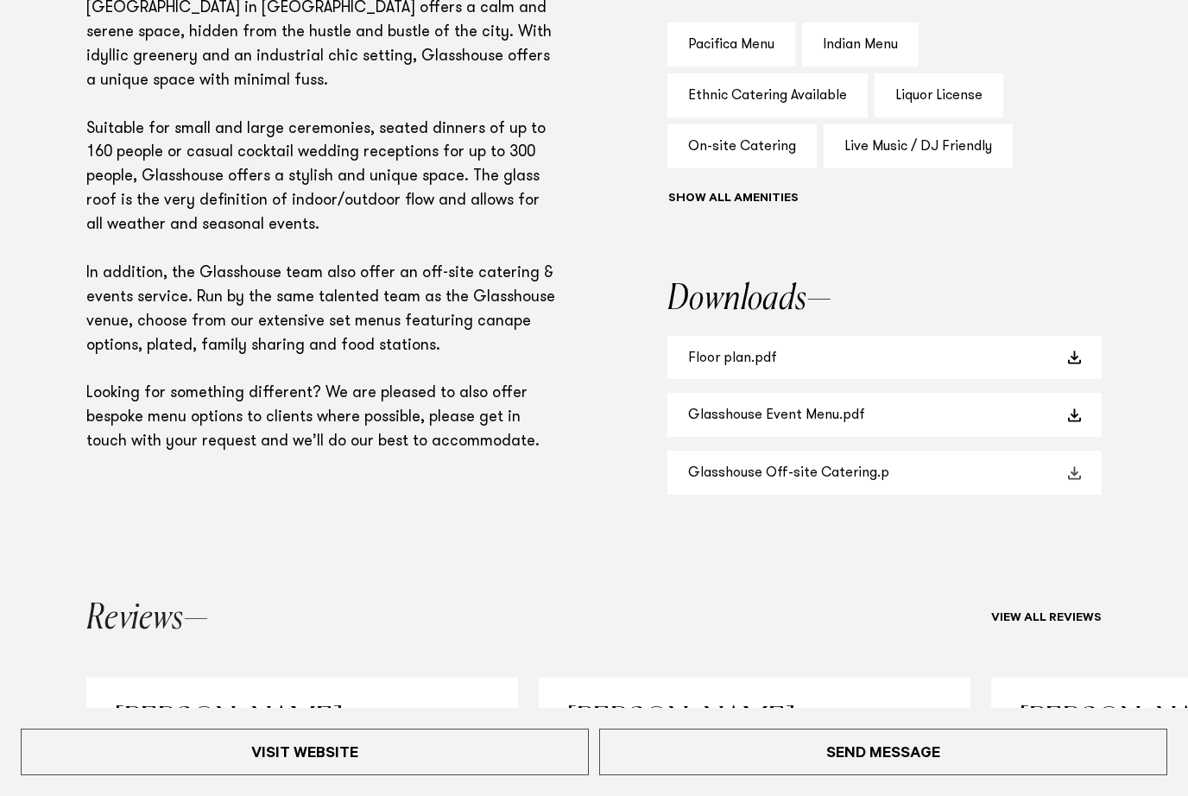
click at [764, 465] on link "Glasshouse Off-site Catering.p" at bounding box center [884, 473] width 434 height 44
click at [795, 415] on link "Glasshouse Event Menu.pdf" at bounding box center [884, 415] width 434 height 44
